Goal: Information Seeking & Learning: Learn about a topic

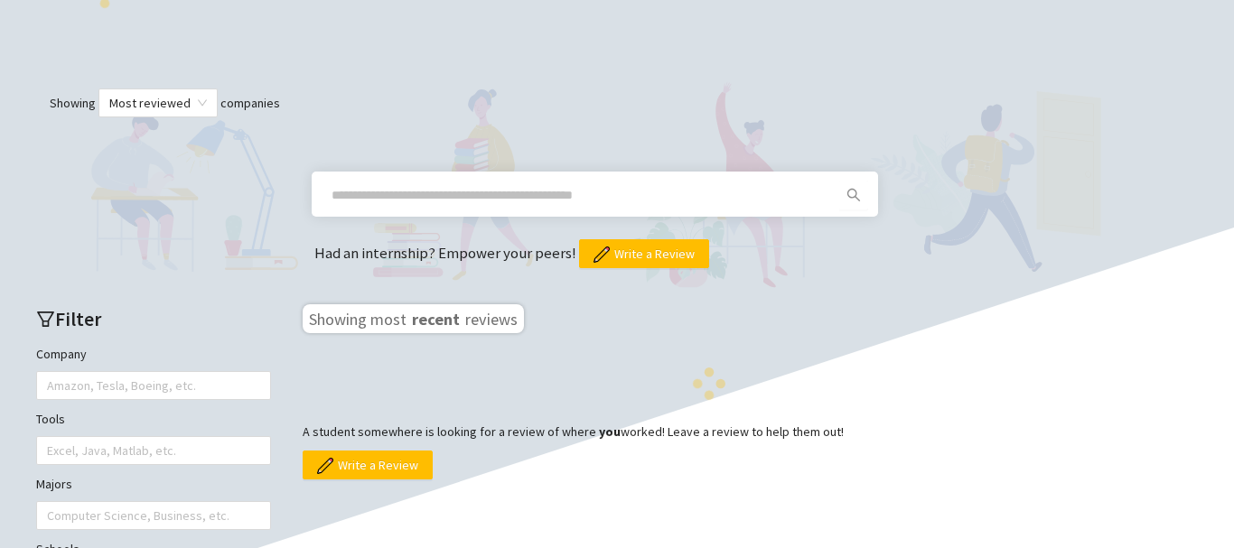
scroll to position [480, 0]
click at [415, 199] on input "text" at bounding box center [572, 195] width 483 height 20
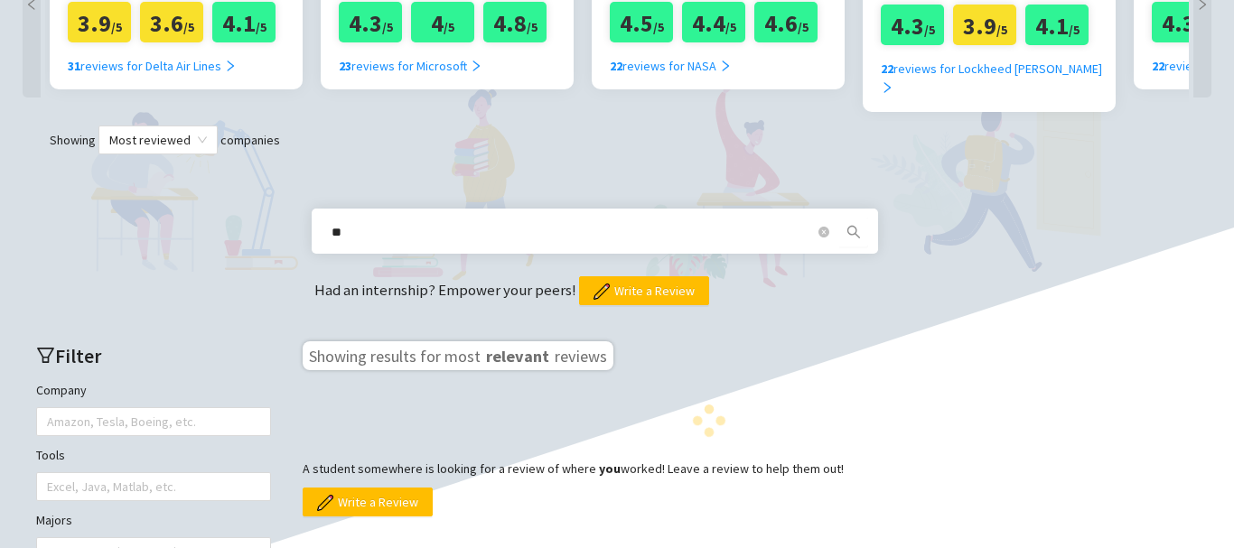
type input "**********"
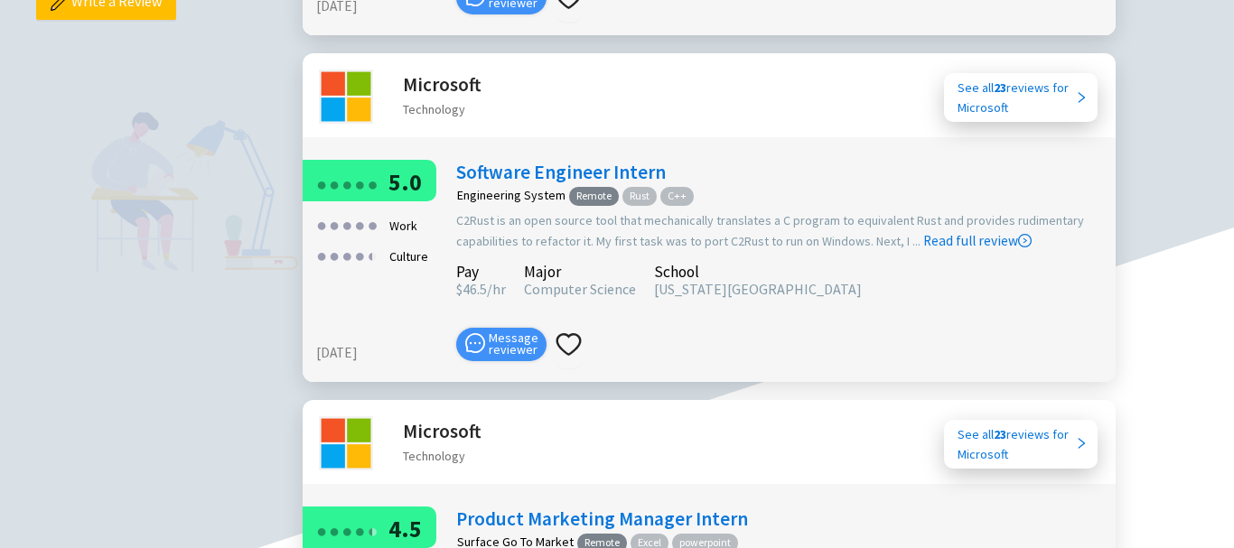
scroll to position [681, 0]
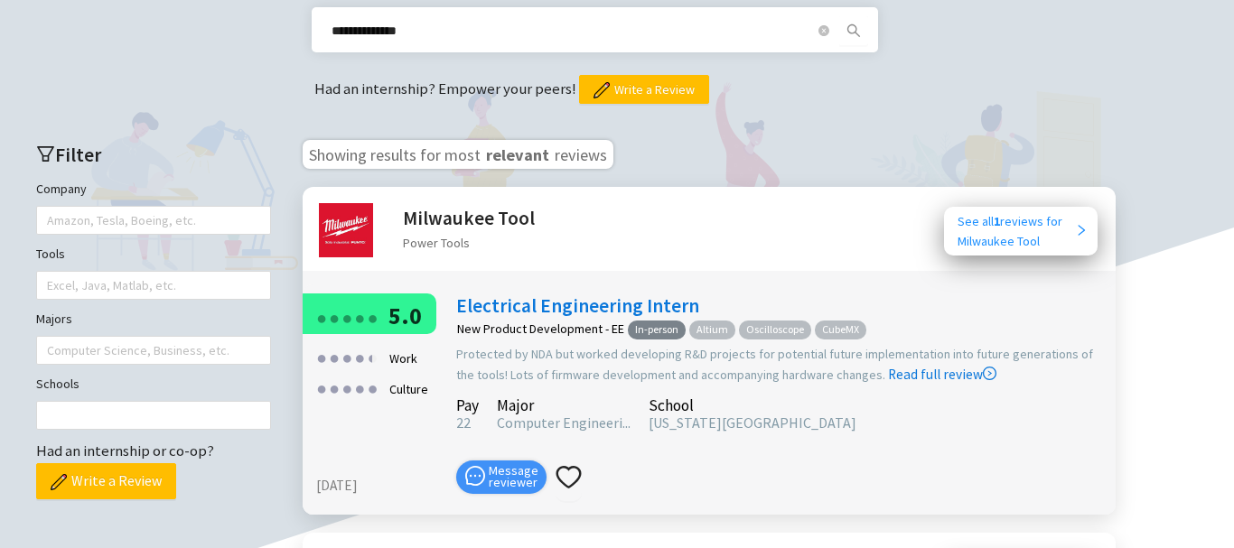
click at [958, 220] on div "See all 1 reviews for Milwaukee Tool" at bounding box center [1015, 231] width 117 height 40
click at [614, 294] on link "Electrical Engineering Intern" at bounding box center [577, 306] width 243 height 24
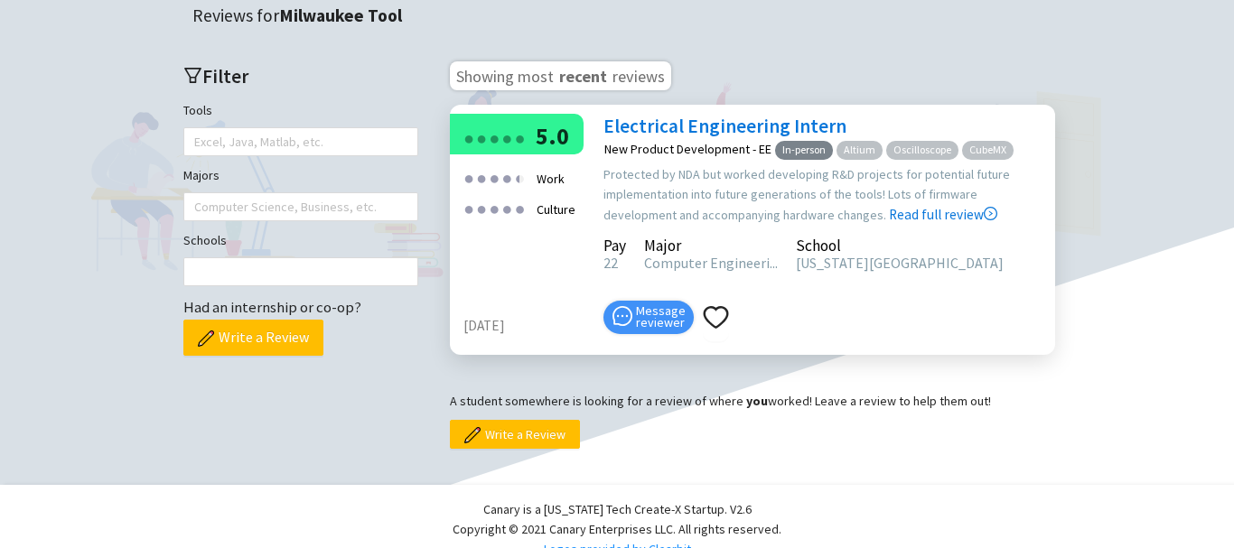
scroll to position [516, 0]
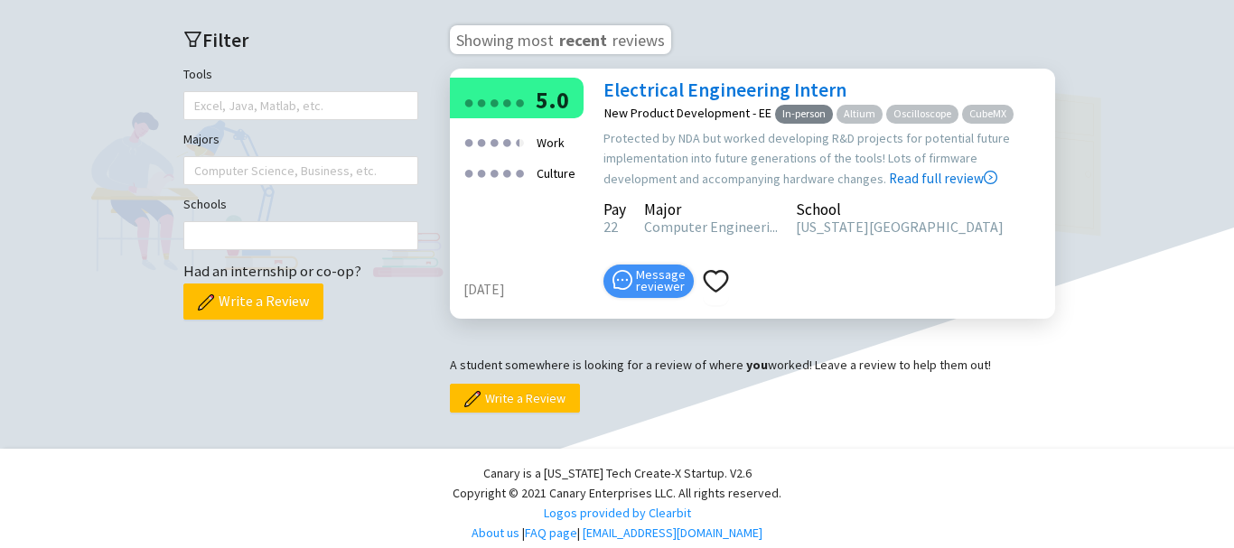
click at [652, 205] on div "Major" at bounding box center [711, 209] width 134 height 13
click at [673, 83] on link "Electrical Engineering Intern" at bounding box center [724, 90] width 243 height 24
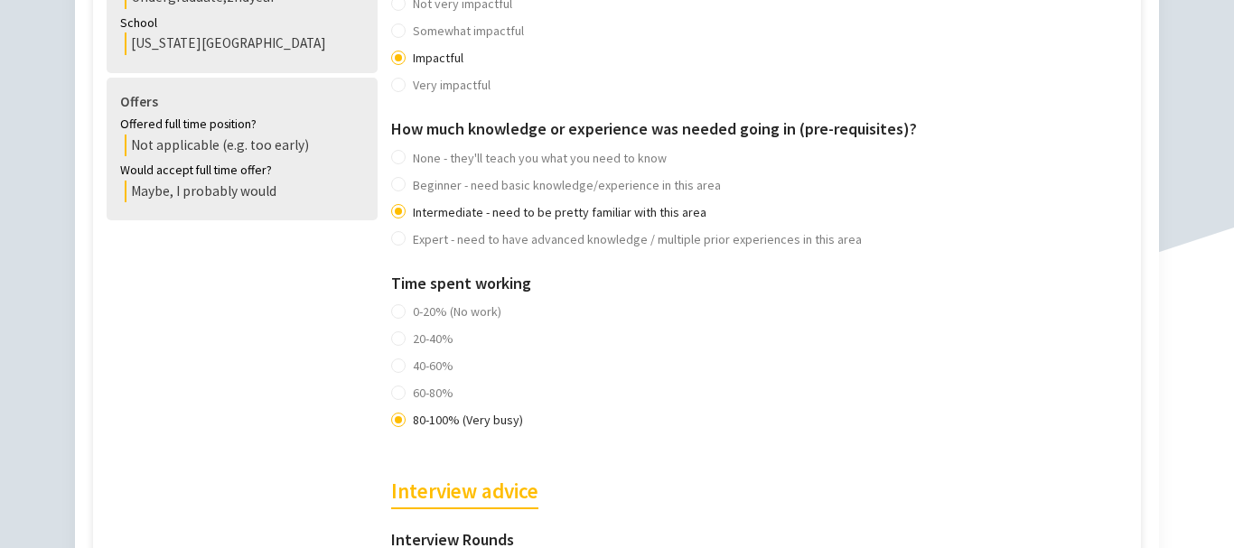
scroll to position [959, 0]
